Goal: Find contact information: Find contact information

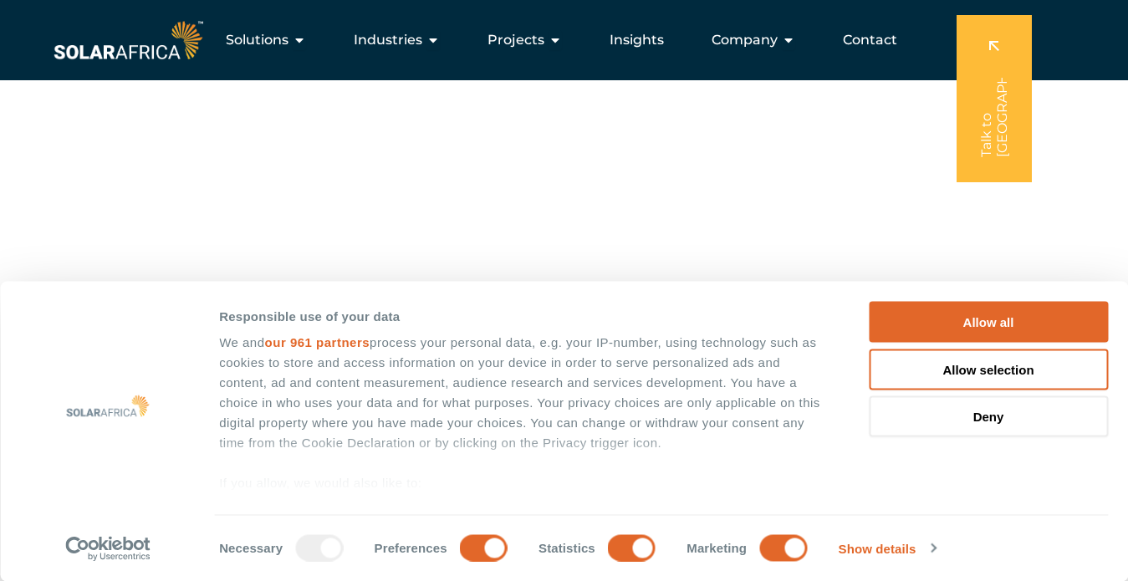
scroll to position [304, 0]
click at [762, 540] on input "Marketing" at bounding box center [783, 547] width 48 height 27
checkbox input "false"
click at [743, 539] on div "Marketing" at bounding box center [747, 547] width 120 height 27
click at [750, 544] on div "Marketing" at bounding box center [747, 547] width 120 height 27
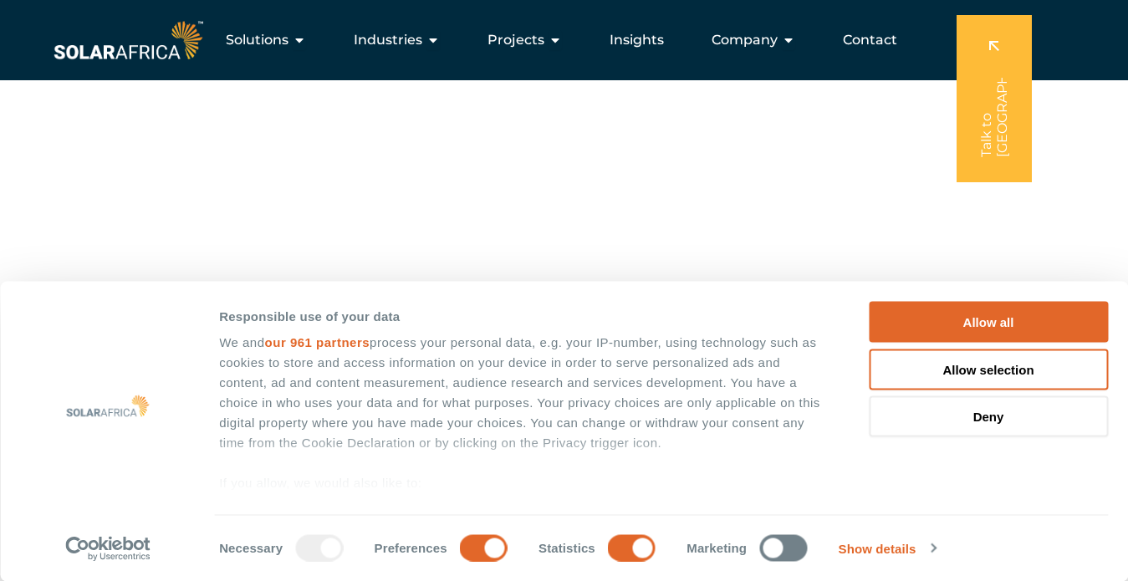
scroll to position [0, 0]
click at [968, 370] on button "Allow selection" at bounding box center [988, 369] width 239 height 41
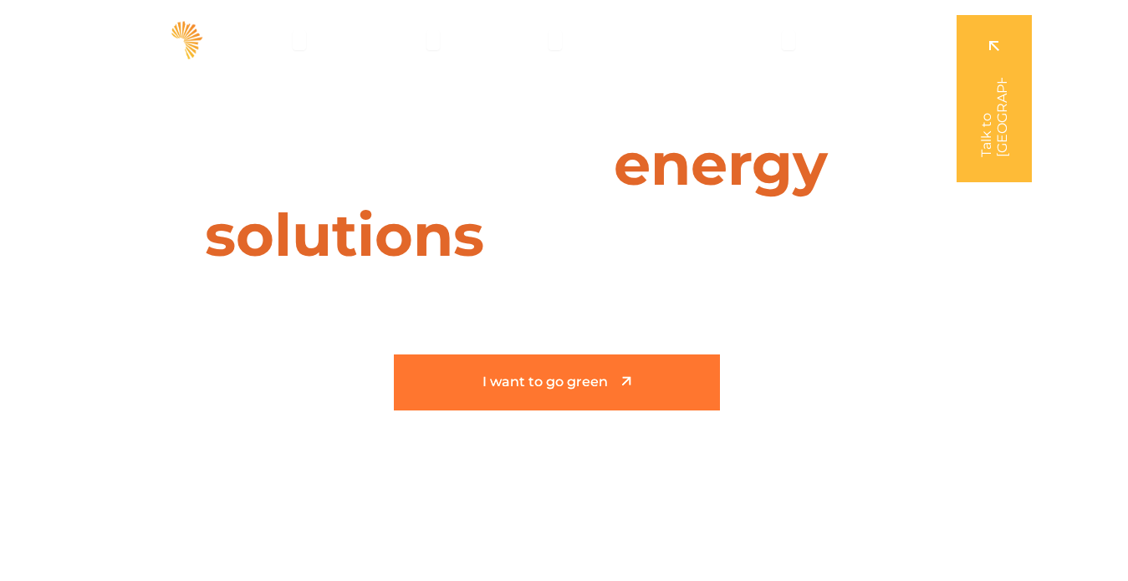
click at [489, 375] on span "I want to go green" at bounding box center [544, 382] width 125 height 14
